Goal: Task Accomplishment & Management: Manage account settings

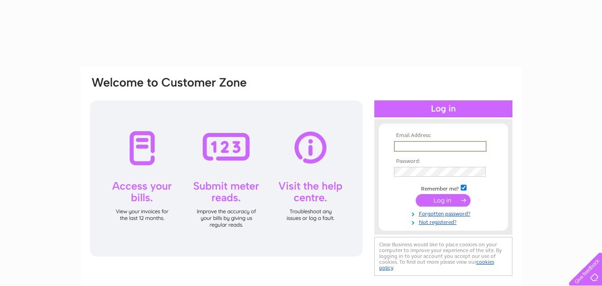
click at [406, 144] on input "text" at bounding box center [440, 146] width 93 height 11
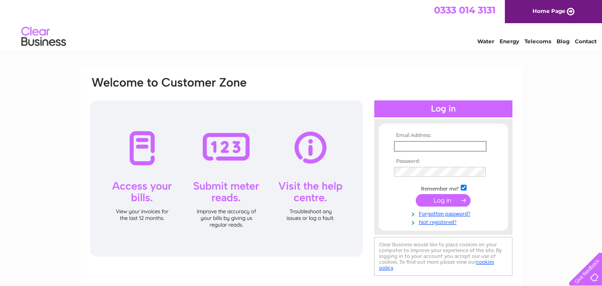
type input "[EMAIL_ADDRESS][DOMAIN_NAME]"
click at [444, 200] on input "submit" at bounding box center [443, 200] width 55 height 12
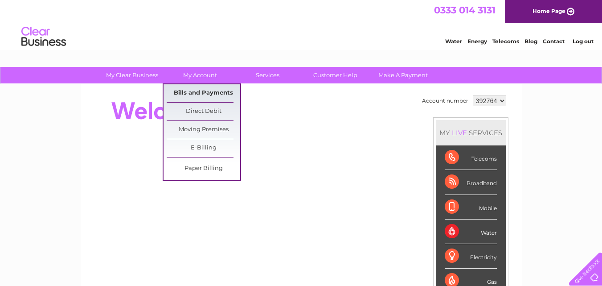
click at [191, 91] on link "Bills and Payments" at bounding box center [204, 93] width 74 height 18
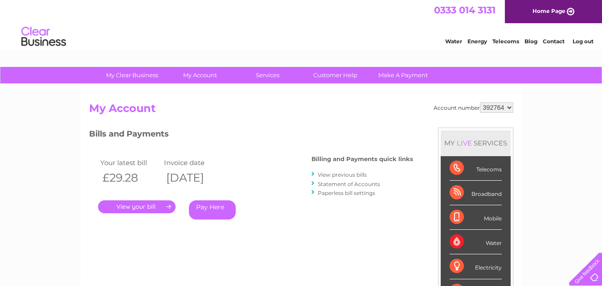
click at [136, 208] on link "." at bounding box center [137, 206] width 78 height 13
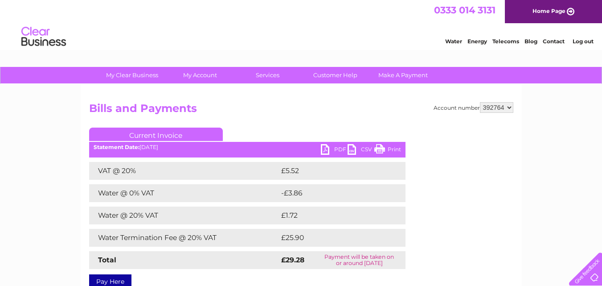
click at [336, 149] on link "PDF" at bounding box center [334, 150] width 27 height 13
